Goal: Task Accomplishment & Management: Use online tool/utility

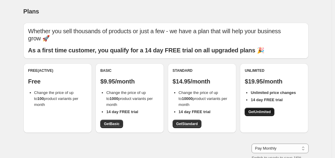
click at [264, 114] on span "Get Unlimited" at bounding box center [259, 112] width 22 height 5
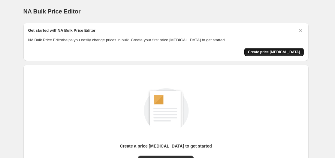
click at [276, 48] on button "Create price [MEDICAL_DATA]" at bounding box center [273, 52] width 59 height 8
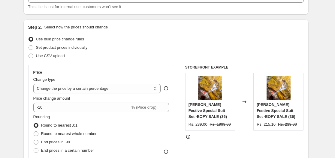
scroll to position [46, 0]
click at [57, 88] on select "Change the price to a certain amount Change the price by a certain amount Chang…" at bounding box center [96, 89] width 127 height 10
select select "to"
click at [34, 84] on select "Change the price to a certain amount Change the price by a certain amount Chang…" at bounding box center [96, 89] width 127 height 10
type input "80.00"
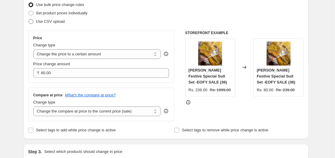
scroll to position [80, 0]
click at [72, 54] on select "Change the price to a certain amount Change the price by a certain amount Chang…" at bounding box center [96, 54] width 127 height 10
select select "by"
click at [34, 49] on select "Change the price to a certain amount Change the price by a certain amount Chang…" at bounding box center [96, 54] width 127 height 10
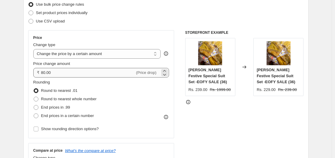
type input "-10.00"
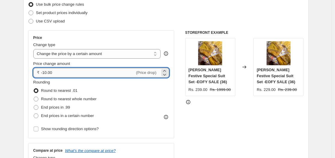
click at [58, 74] on input "-10.00" at bounding box center [88, 73] width 94 height 10
click at [58, 52] on select "Change the price to a certain amount Change the price by a certain amount Chang…" at bounding box center [96, 54] width 127 height 10
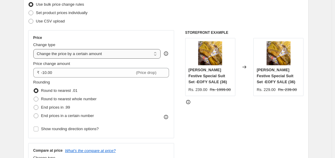
select select "to"
click at [34, 49] on select "Change the price to a certain amount Change the price by a certain amount Chang…" at bounding box center [96, 54] width 127 height 10
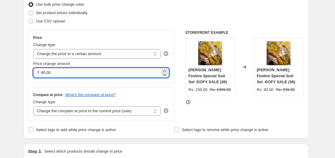
click at [59, 73] on input "80.00" at bounding box center [100, 73] width 119 height 10
type input "8"
type input "2"
type input "199.00"
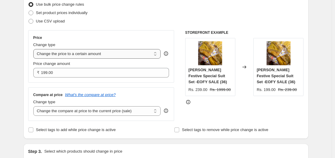
click at [64, 54] on select "Change the price to a certain amount Change the price by a certain amount Chang…" at bounding box center [96, 54] width 127 height 10
select select "by"
click at [34, 49] on select "Change the price to a certain amount Change the price by a certain amount Chang…" at bounding box center [96, 54] width 127 height 10
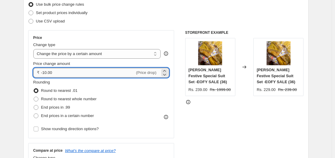
click at [57, 74] on input "-10.00" at bounding box center [88, 73] width 94 height 10
type input "-1"
type input "199.00"
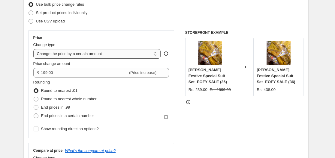
click at [62, 55] on select "Change the price to a certain amount Change the price by a certain amount Chang…" at bounding box center [96, 54] width 127 height 10
select select "to"
click at [34, 49] on select "Change the price to a certain amount Change the price by a certain amount Chang…" at bounding box center [96, 54] width 127 height 10
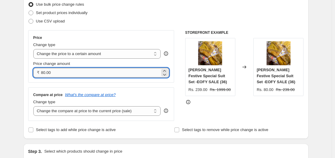
click at [50, 74] on input "80.00" at bounding box center [100, 73] width 119 height 10
type input "8"
type input "199.00"
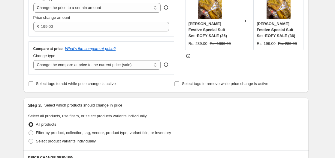
scroll to position [127, 0]
click at [75, 66] on select "Change the compare at price to the current price (sale) Change the compare at p…" at bounding box center [96, 65] width 127 height 10
click at [80, 67] on select "Change the compare at price to the current price (sale) Change the compare at p…" at bounding box center [96, 65] width 127 height 10
click at [34, 60] on select "Change the compare at price to the current price (sale) Change the compare at p…" at bounding box center [96, 65] width 127 height 10
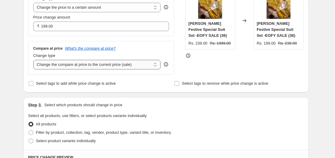
click at [70, 64] on select "Change the compare at price to the current price (sale) Change the compare at p…" at bounding box center [96, 65] width 127 height 10
click at [34, 60] on select "Change the compare at price to the current price (sale) Change the compare at p…" at bounding box center [96, 65] width 127 height 10
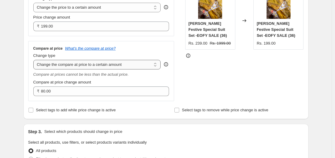
click at [67, 64] on select "Change the compare at price to the current price (sale) Change the compare at p…" at bounding box center [96, 65] width 127 height 10
select select "ep"
click at [34, 60] on select "Change the compare at price to the current price (sale) Change the compare at p…" at bounding box center [96, 65] width 127 height 10
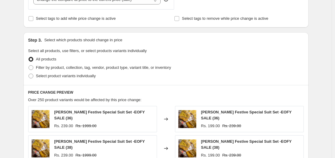
scroll to position [192, 0]
click at [32, 68] on span at bounding box center [30, 67] width 5 height 5
click at [29, 65] on input "Filter by product, collection, tag, vendor, product type, variant title, or inv…" at bounding box center [28, 65] width 0 height 0
radio input "true"
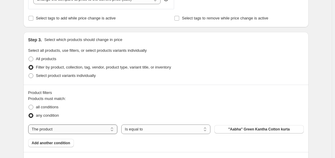
click at [65, 128] on select "The product The product's collection The product's tag The product's vendor The…" at bounding box center [72, 130] width 89 height 10
select select "collection"
click at [230, 129] on button "Chikankari" at bounding box center [258, 129] width 89 height 8
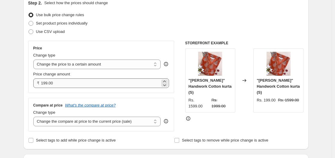
scroll to position [51, 0]
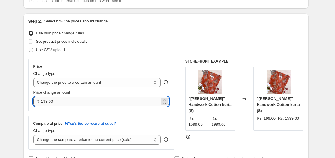
click at [49, 104] on input "199.00" at bounding box center [100, 102] width 119 height 10
type input "189.00"
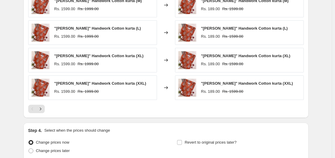
scroll to position [453, 0]
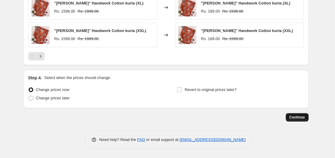
click at [296, 119] on span "Continue" at bounding box center [297, 117] width 16 height 5
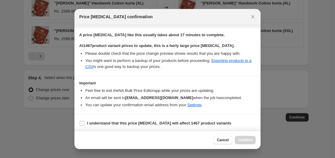
scroll to position [90, 0]
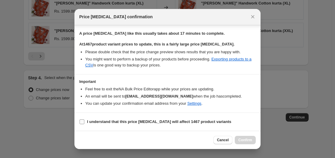
click at [83, 121] on input "I understand that this price [MEDICAL_DATA] will affect 1467 product variants" at bounding box center [81, 122] width 5 height 5
checkbox input "true"
click at [241, 142] on span "Confirm" at bounding box center [245, 140] width 14 height 5
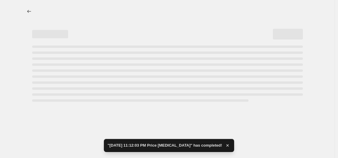
select select "collection"
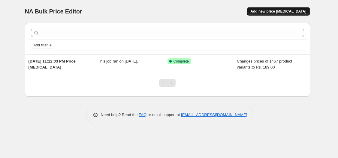
click at [266, 10] on span "Add new price [MEDICAL_DATA]" at bounding box center [278, 11] width 56 height 5
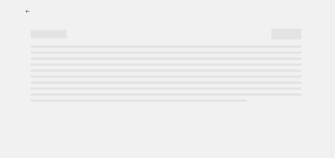
select select "percentage"
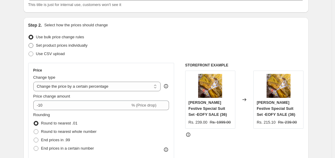
scroll to position [48, 0]
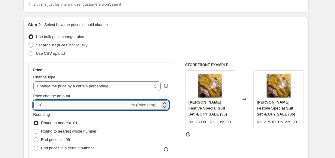
click at [51, 108] on input "-10" at bounding box center [81, 105] width 97 height 10
type input "-1"
type input "239"
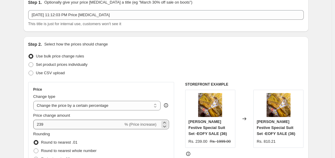
scroll to position [29, 0]
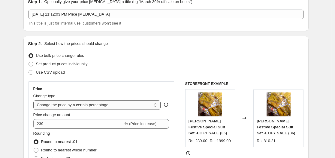
click at [55, 106] on select "Change the price to a certain amount Change the price by a certain amount Chang…" at bounding box center [96, 105] width 127 height 10
select select "to"
click at [34, 100] on select "Change the price to a certain amount Change the price by a certain amount Chang…" at bounding box center [96, 105] width 127 height 10
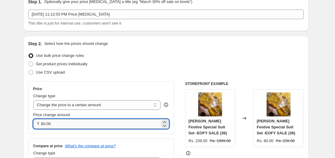
click at [55, 128] on input "80.00" at bounding box center [100, 124] width 119 height 10
type input "8"
type input "239.00"
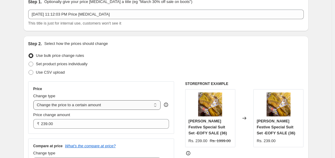
click at [57, 105] on select "Change the price to a certain amount Change the price by a certain amount Chang…" at bounding box center [96, 105] width 127 height 10
select select "by"
click at [34, 100] on select "Change the price to a certain amount Change the price by a certain amount Chang…" at bounding box center [96, 105] width 127 height 10
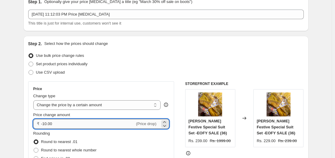
click at [57, 123] on input "-10.00" at bounding box center [88, 124] width 94 height 10
type input "-1"
type input "239.00"
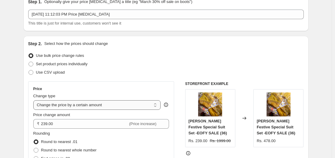
click at [58, 108] on select "Change the price to a certain amount Change the price by a certain amount Chang…" at bounding box center [96, 105] width 127 height 10
select select "to"
click at [34, 100] on select "Change the price to a certain amount Change the price by a certain amount Chang…" at bounding box center [96, 105] width 127 height 10
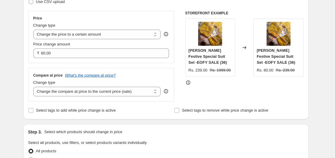
scroll to position [100, 0]
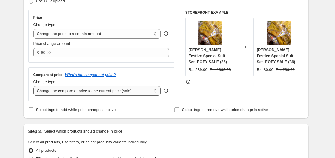
click at [55, 92] on select "Change the compare at price to the current price (sale) Change the compare at p…" at bounding box center [96, 91] width 127 height 10
click at [49, 36] on select "Change the price to a certain amount Change the price by a certain amount Chang…" at bounding box center [96, 34] width 127 height 10
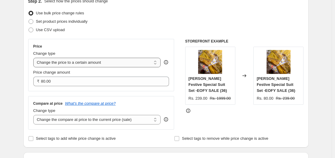
scroll to position [71, 0]
click at [49, 66] on select "Change the price to a certain amount Change the price by a certain amount Chang…" at bounding box center [96, 63] width 127 height 10
click at [34, 58] on select "Change the price to a certain amount Change the price by a certain amount Chang…" at bounding box center [96, 63] width 127 height 10
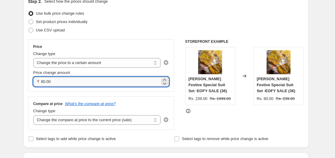
click at [44, 84] on input "80.00" at bounding box center [100, 82] width 119 height 10
click at [54, 81] on input "80.00" at bounding box center [100, 82] width 119 height 10
type input "8"
type input "239.00"
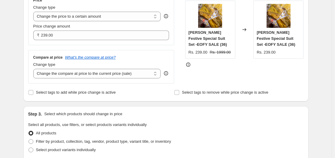
scroll to position [118, 0]
click at [31, 93] on input "Select tags to add while price change is active" at bounding box center [30, 92] width 5 height 5
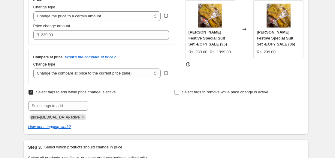
click at [31, 93] on input "Select tags to add while price change is active" at bounding box center [30, 92] width 5 height 5
checkbox input "false"
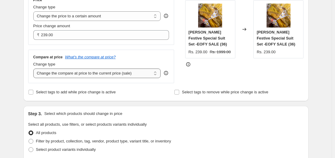
click at [54, 72] on select "Change the compare at price to the current price (sale) Change the compare at p…" at bounding box center [96, 74] width 127 height 10
select select "to"
click at [34, 69] on select "Change the compare at price to the current price (sale) Change the compare at p…" at bounding box center [96, 74] width 127 height 10
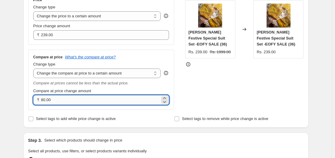
click at [49, 103] on input "80.00" at bounding box center [100, 100] width 119 height 10
type input "0"
click at [49, 103] on input "0" at bounding box center [100, 100] width 119 height 10
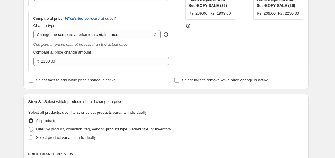
scroll to position [157, 0]
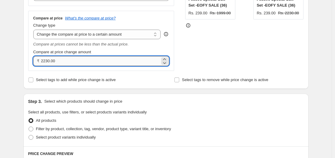
click at [60, 64] on input "2230.00" at bounding box center [100, 61] width 119 height 10
type input "2"
type input "2670.00"
click at [20, 56] on div "Step 1. Optionally give your price [MEDICAL_DATA] a title (eg "March 30% off sa…" at bounding box center [164, 123] width 290 height 525
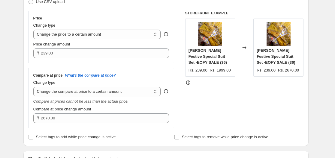
scroll to position [99, 0]
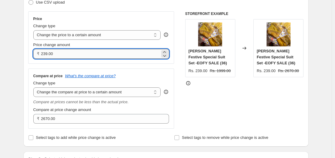
click at [54, 54] on input "239.00" at bounding box center [100, 54] width 119 height 10
type input "2"
type input "239.00"
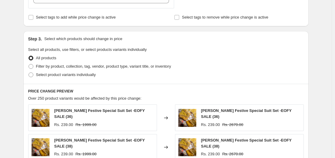
scroll to position [220, 0]
click at [31, 65] on span at bounding box center [30, 66] width 5 height 5
click at [29, 64] on input "Filter by product, collection, tag, vendor, product type, variant title, or inv…" at bounding box center [28, 64] width 0 height 0
radio input "true"
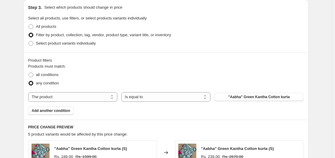
scroll to position [251, 0]
click at [93, 98] on select "The product The product's collection The product's tag The product's vendor The…" at bounding box center [72, 97] width 89 height 10
select select "collection"
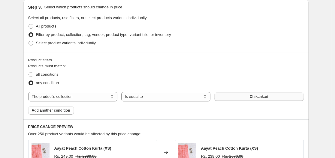
click at [246, 99] on button "Chikankari" at bounding box center [258, 97] width 89 height 8
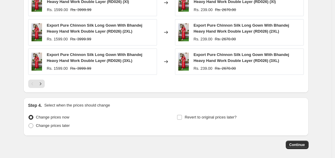
scroll to position [489, 0]
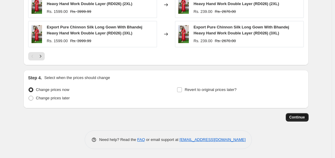
click at [295, 116] on span "Continue" at bounding box center [297, 117] width 16 height 5
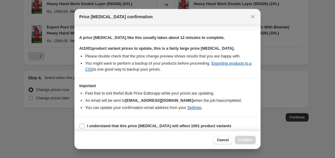
scroll to position [90, 0]
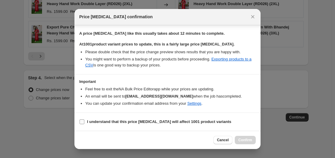
click at [82, 124] on input "I understand that this price [MEDICAL_DATA] will affect 1001 product variants" at bounding box center [81, 122] width 5 height 5
checkbox input "true"
click at [247, 141] on span "Confirm" at bounding box center [245, 140] width 14 height 5
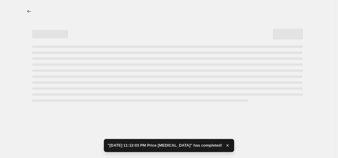
select select "to"
select select "collection"
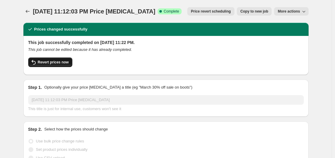
click at [59, 66] on button "Revert prices now" at bounding box center [50, 63] width 44 height 10
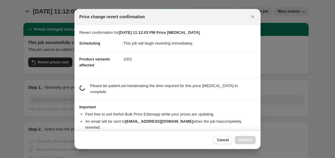
click at [222, 146] on div "Cancel Confirm" at bounding box center [167, 140] width 186 height 18
click at [222, 142] on span "Cancel" at bounding box center [223, 140] width 12 height 5
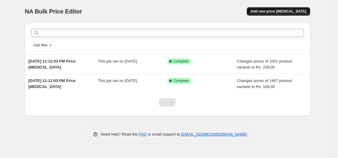
click at [285, 12] on span "Add new price [MEDICAL_DATA]" at bounding box center [278, 11] width 56 height 5
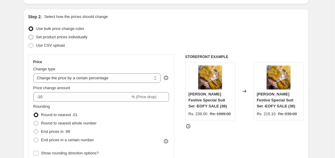
scroll to position [57, 0]
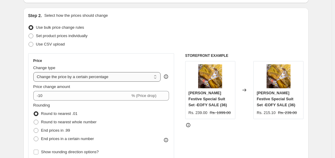
click at [66, 76] on select "Change the price to a certain amount Change the price by a certain amount Chang…" at bounding box center [96, 77] width 127 height 10
select select "to"
click at [34, 72] on select "Change the price to a certain amount Change the price by a certain amount Chang…" at bounding box center [96, 77] width 127 height 10
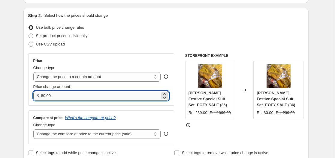
click at [62, 97] on input "80.00" at bounding box center [100, 96] width 119 height 10
type input "8"
type input "210.00"
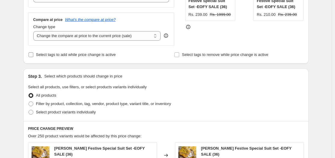
scroll to position [156, 0]
click at [31, 103] on span at bounding box center [30, 103] width 5 height 5
click at [29, 102] on input "Filter by product, collection, tag, vendor, product type, variant title, or inv…" at bounding box center [28, 101] width 0 height 0
radio input "true"
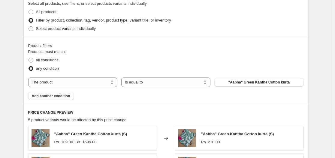
scroll to position [242, 0]
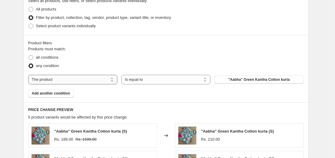
click at [69, 80] on select "The product The product's collection The product's tag The product's vendor The…" at bounding box center [72, 80] width 89 height 10
select select "collection"
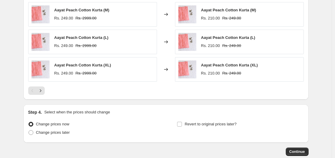
scroll to position [453, 0]
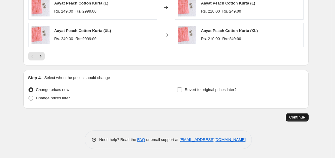
click at [293, 118] on span "Continue" at bounding box center [297, 117] width 16 height 5
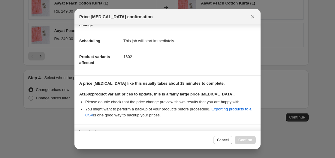
scroll to position [90, 0]
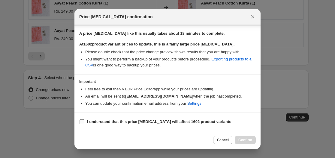
click at [82, 122] on input "I understand that this price [MEDICAL_DATA] will affect 1602 product variants" at bounding box center [81, 122] width 5 height 5
checkbox input "true"
click at [247, 139] on span "Confirm" at bounding box center [245, 140] width 14 height 5
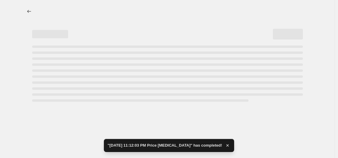
select select "collection"
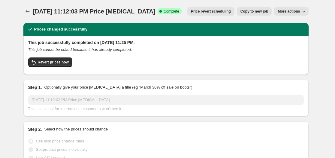
click at [288, 9] on span "More actions" at bounding box center [288, 11] width 22 height 5
